Goal: Information Seeking & Learning: Learn about a topic

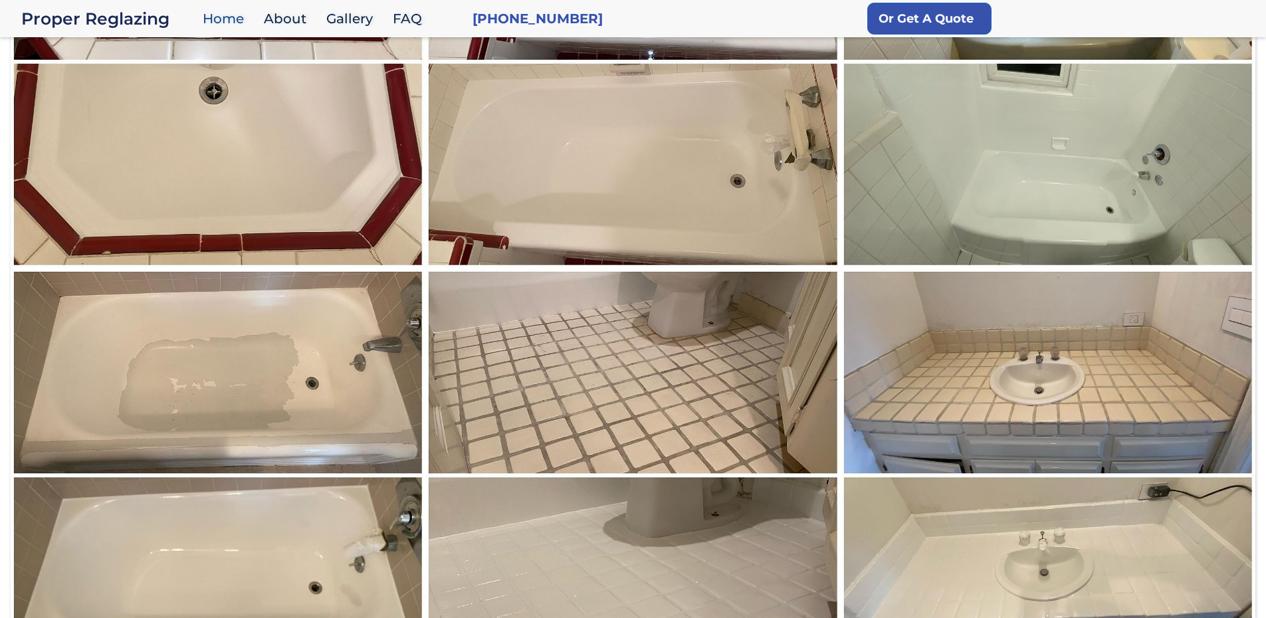
scroll to position [1515, 0]
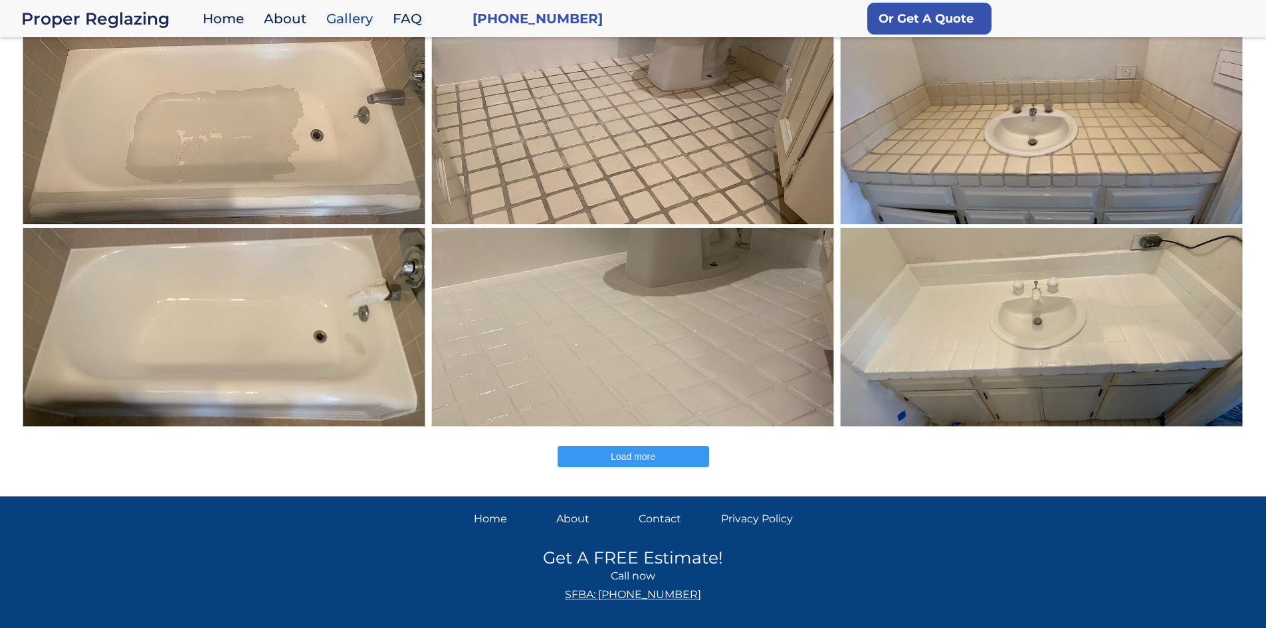
scroll to position [532, 0]
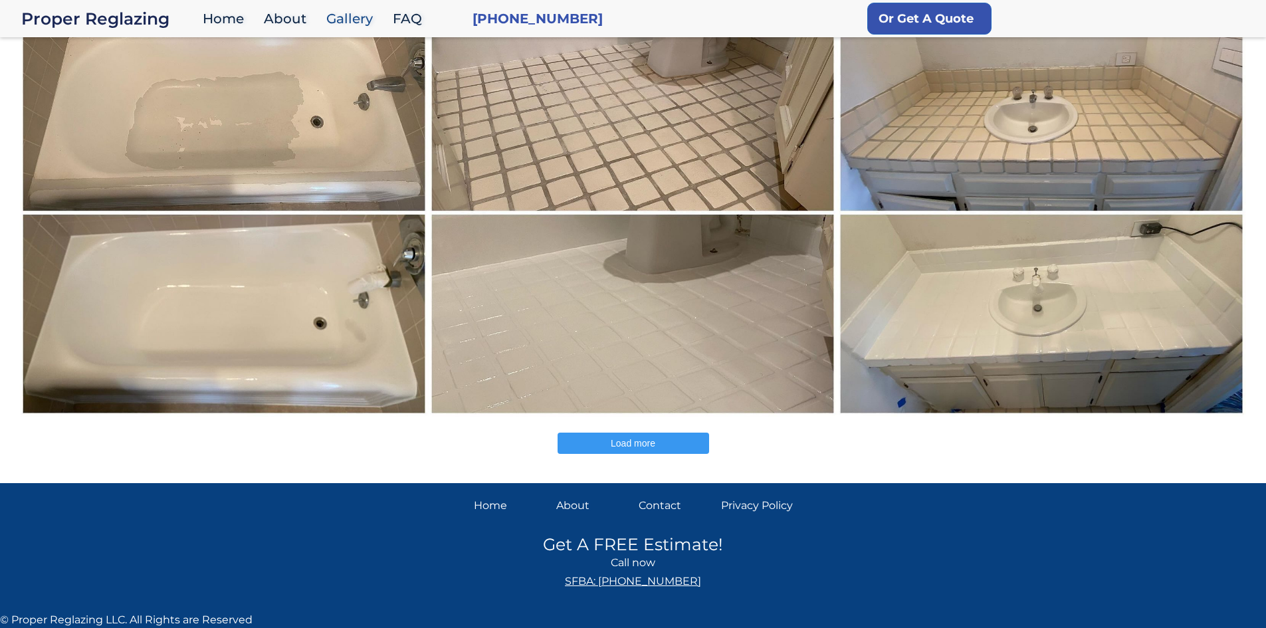
scroll to position [540, 0]
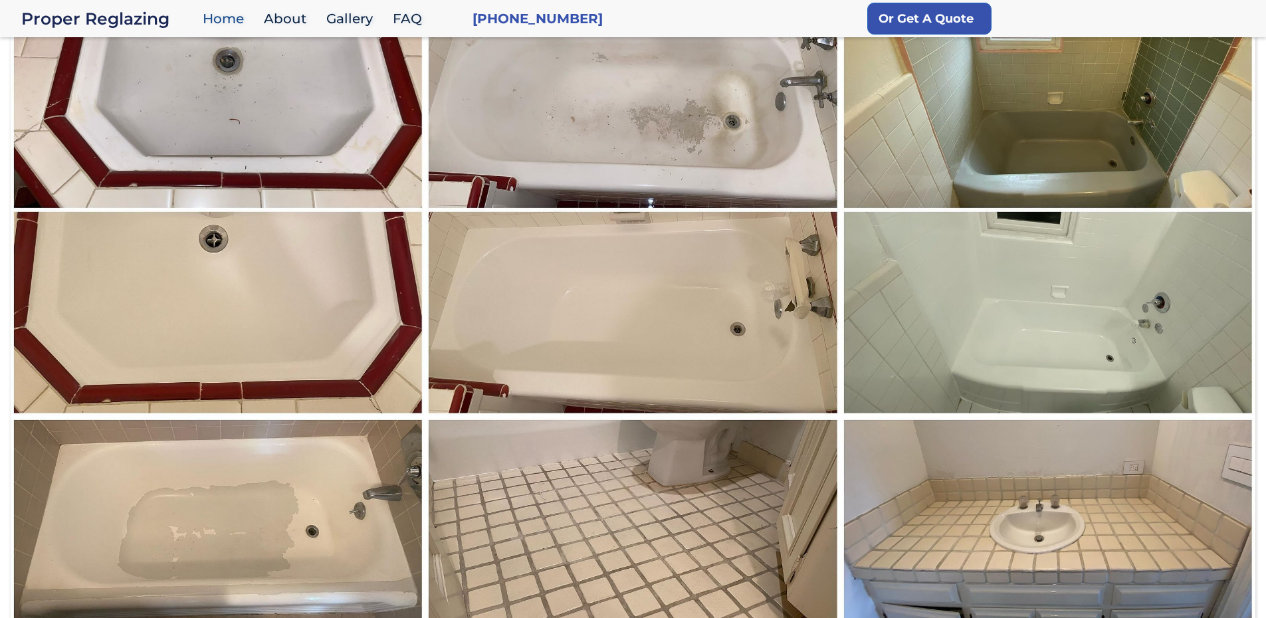
scroll to position [1529, 0]
